Goal: Navigation & Orientation: Find specific page/section

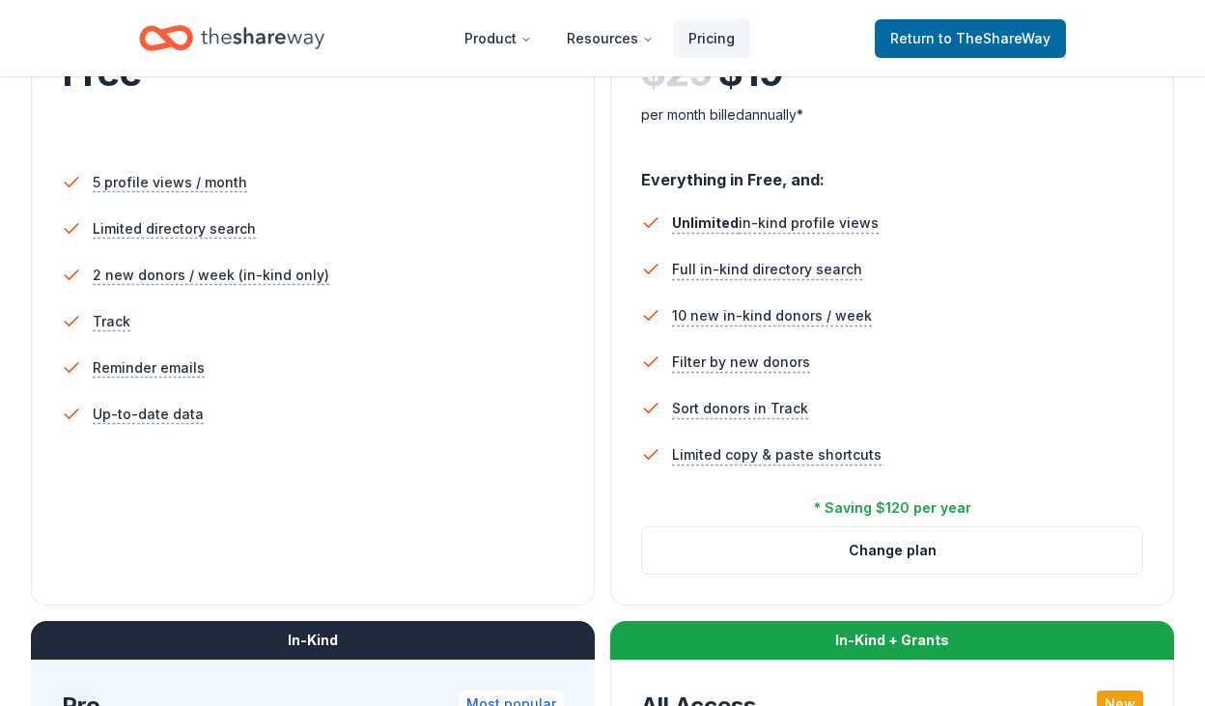
scroll to position [529, 0]
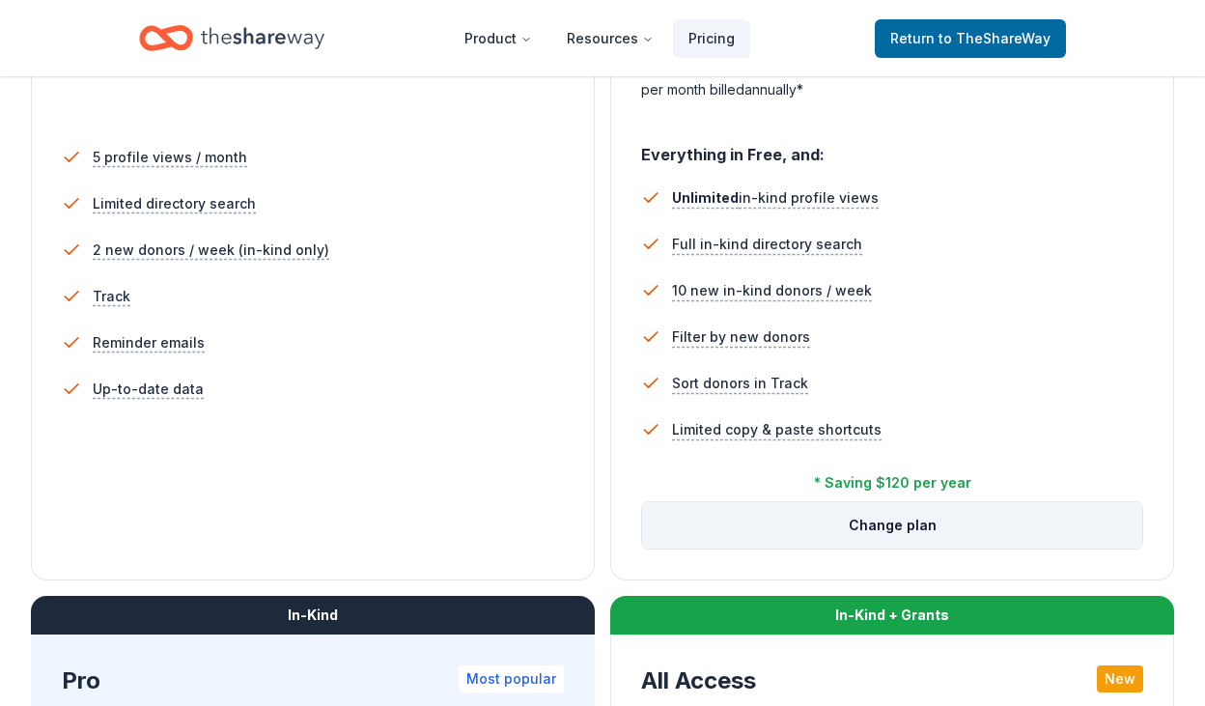
click at [889, 542] on button "Change plan" at bounding box center [892, 525] width 500 height 46
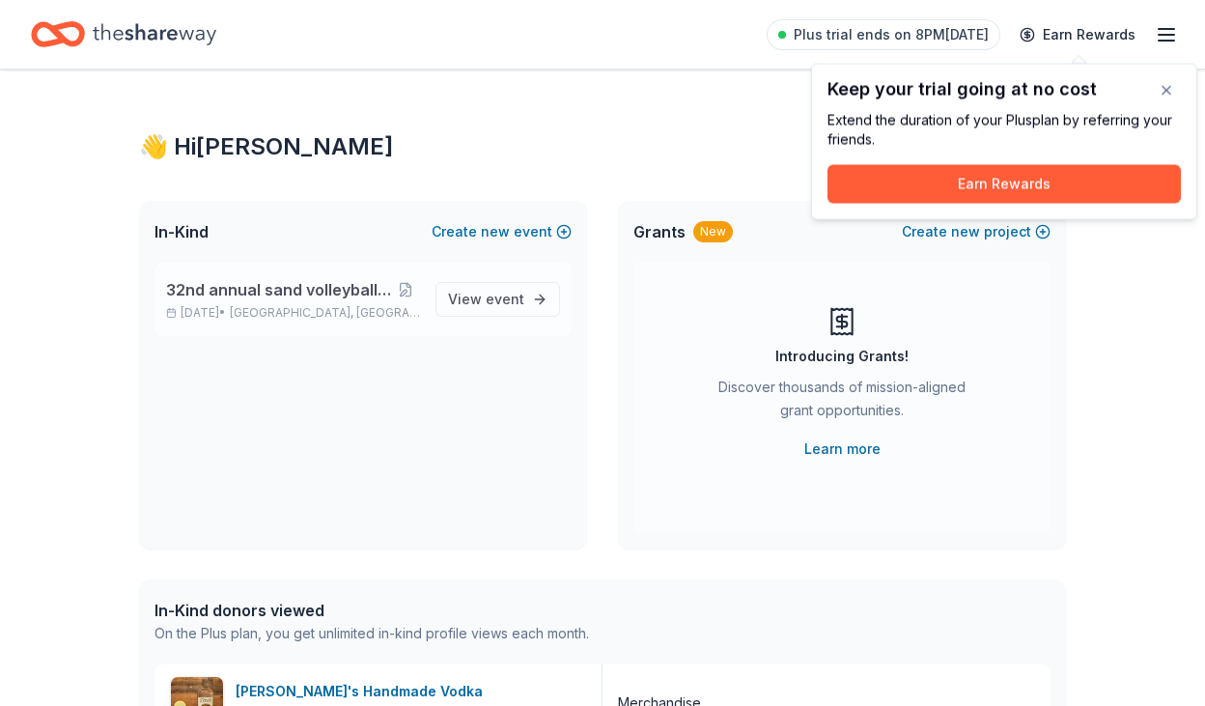
click at [365, 304] on div "32nd annual sand volleyball tournament Sep 27, 2025 • St. Louis, MO" at bounding box center [293, 299] width 254 height 42
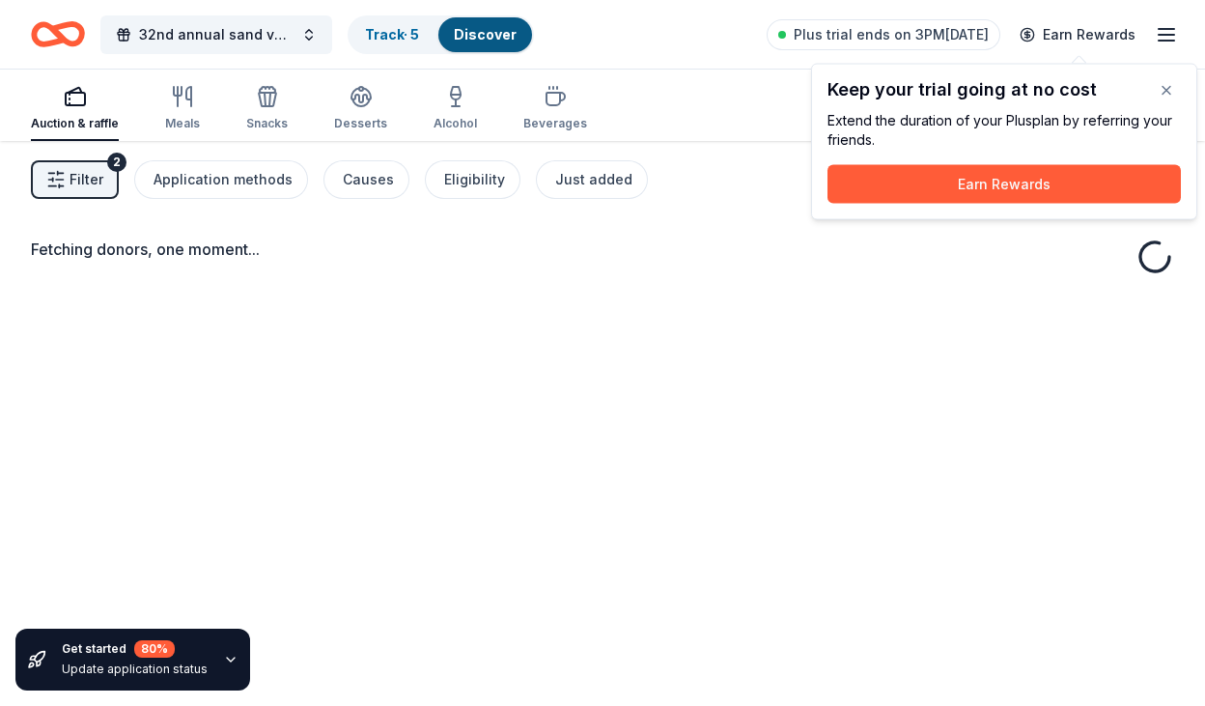
scroll to position [4, 0]
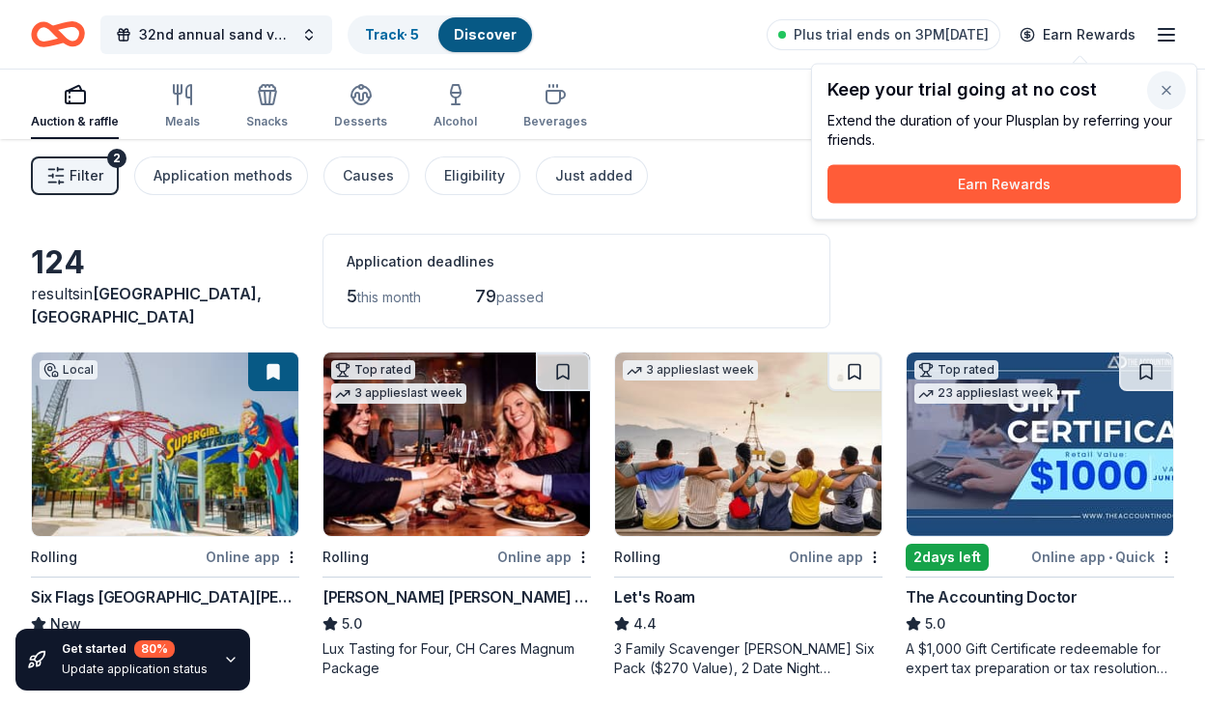
click at [1170, 96] on button "button" at bounding box center [1166, 90] width 39 height 39
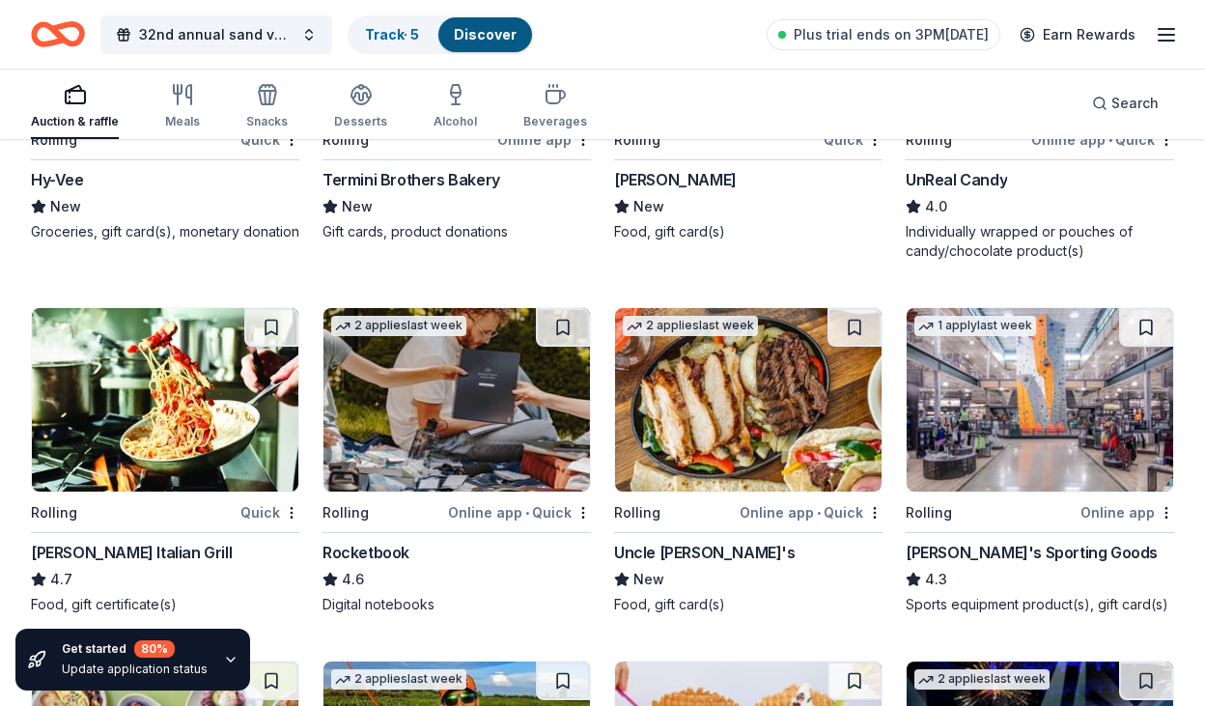
scroll to position [3743, 0]
